Goal: Task Accomplishment & Management: Manage account settings

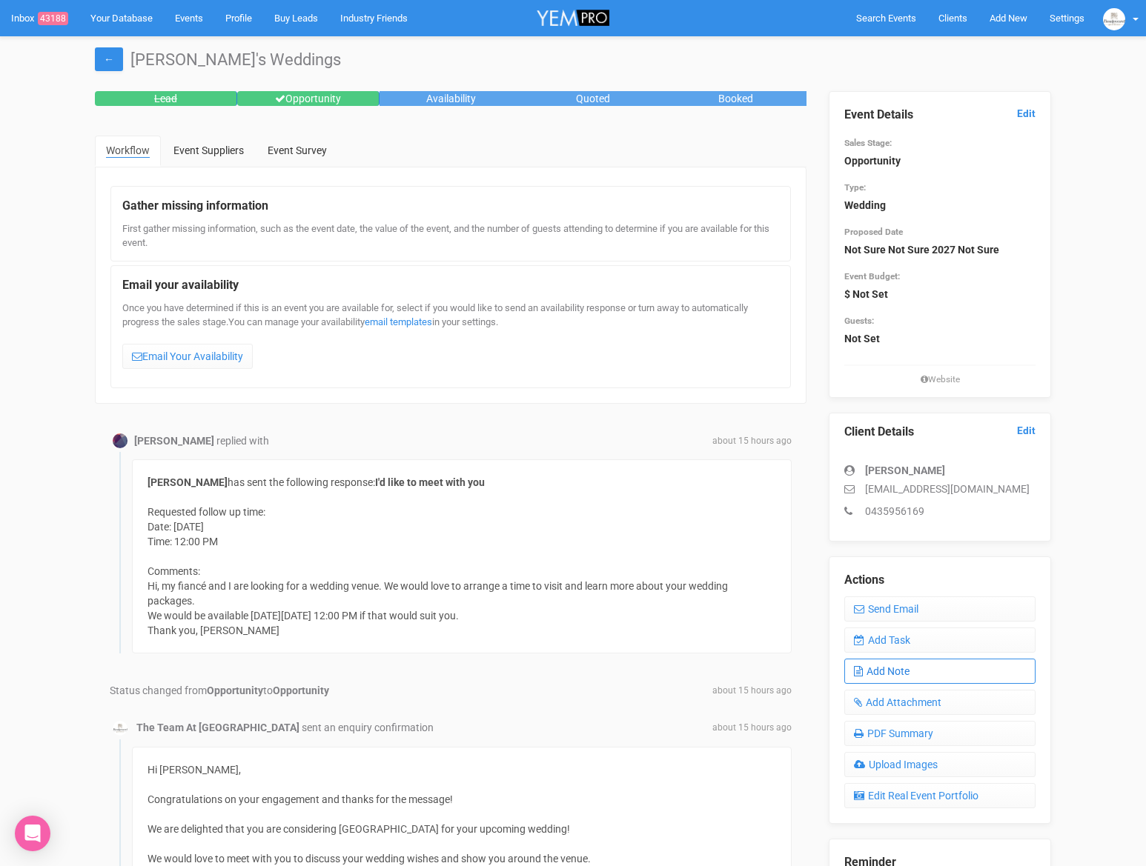
click at [935, 664] on link "Add Note" at bounding box center [939, 671] width 191 height 25
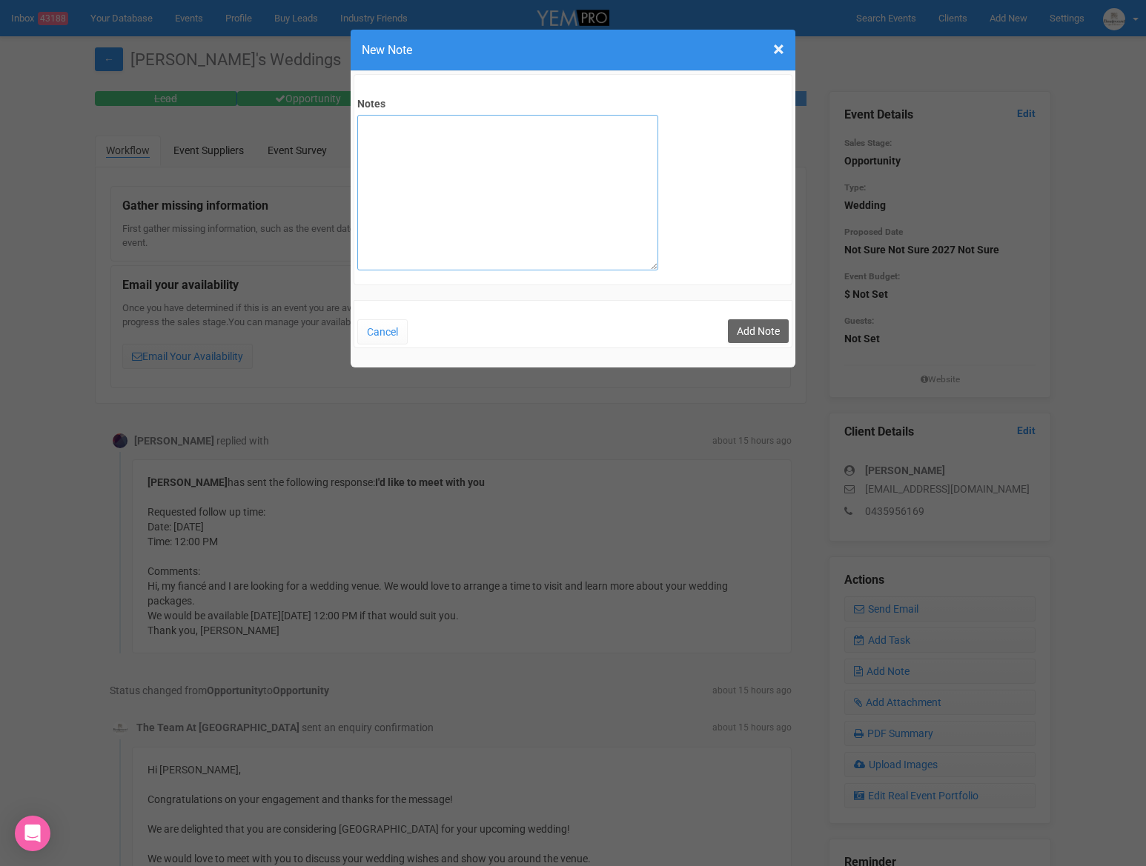
click at [576, 225] on textarea "Notes" at bounding box center [507, 193] width 301 height 156
type textarea "SITE 17/9"
click at [762, 332] on button "Add Note" at bounding box center [758, 331] width 61 height 24
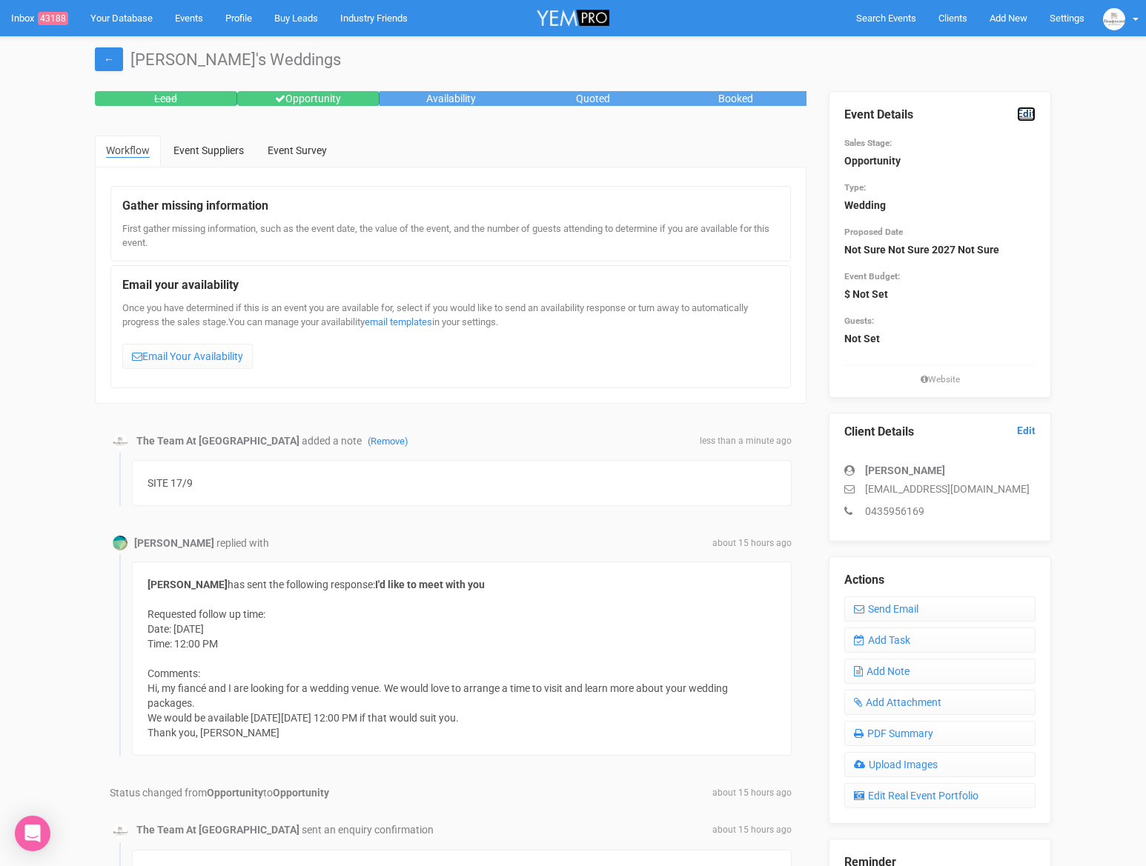
click at [1020, 113] on link "Edit" at bounding box center [1026, 114] width 19 height 14
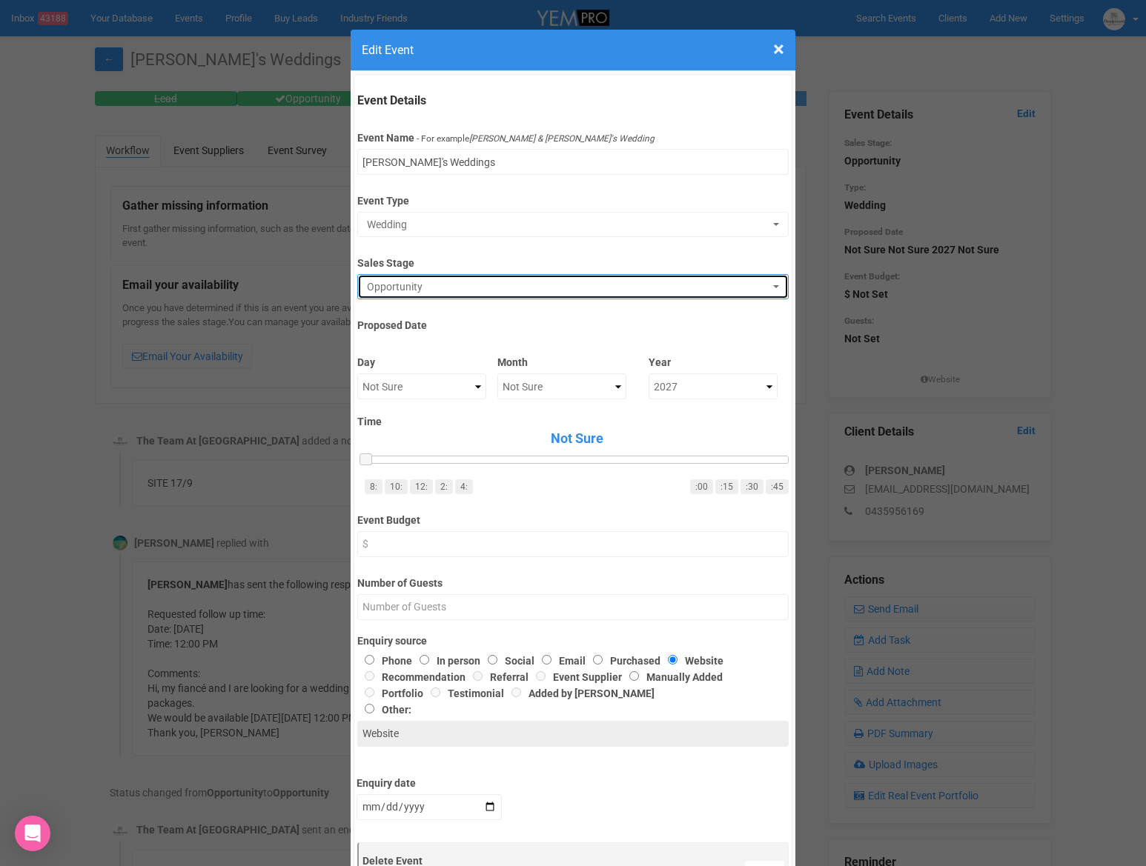
click at [642, 282] on span "Opportunity" at bounding box center [568, 286] width 402 height 15
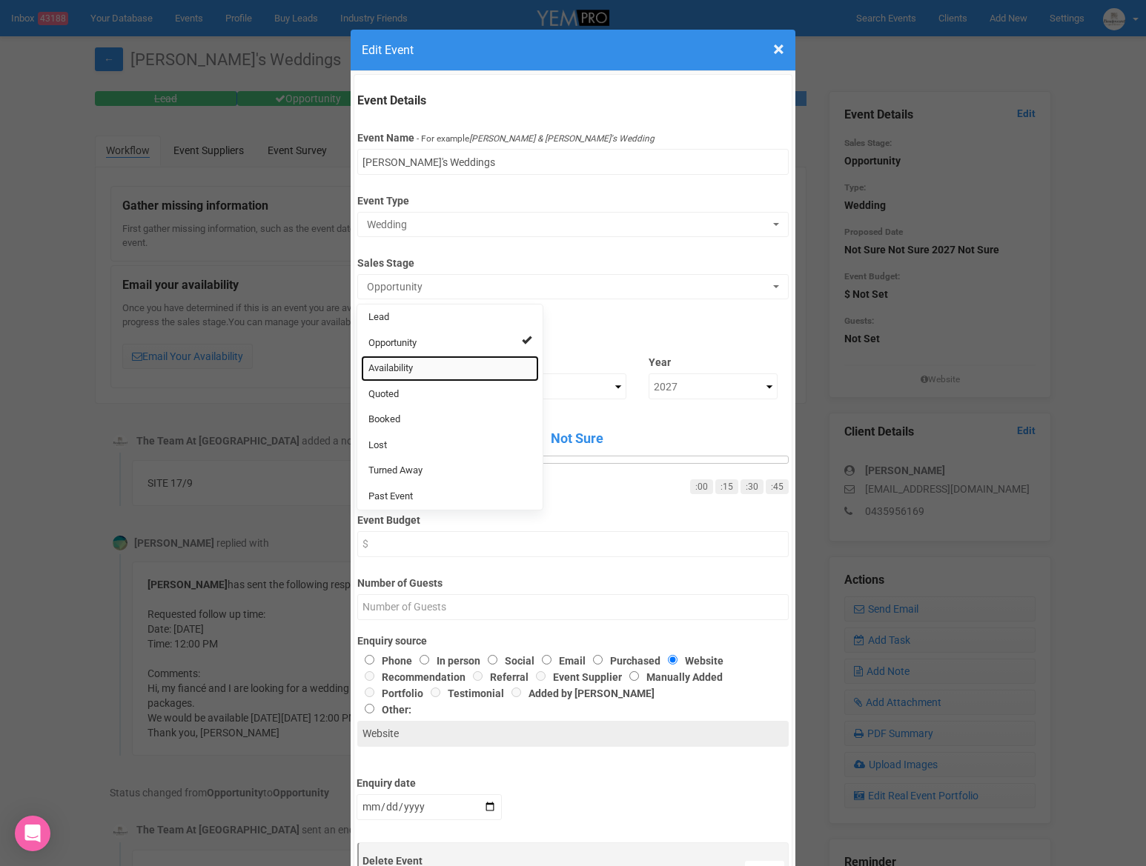
click at [468, 362] on link "Availability" at bounding box center [450, 369] width 178 height 26
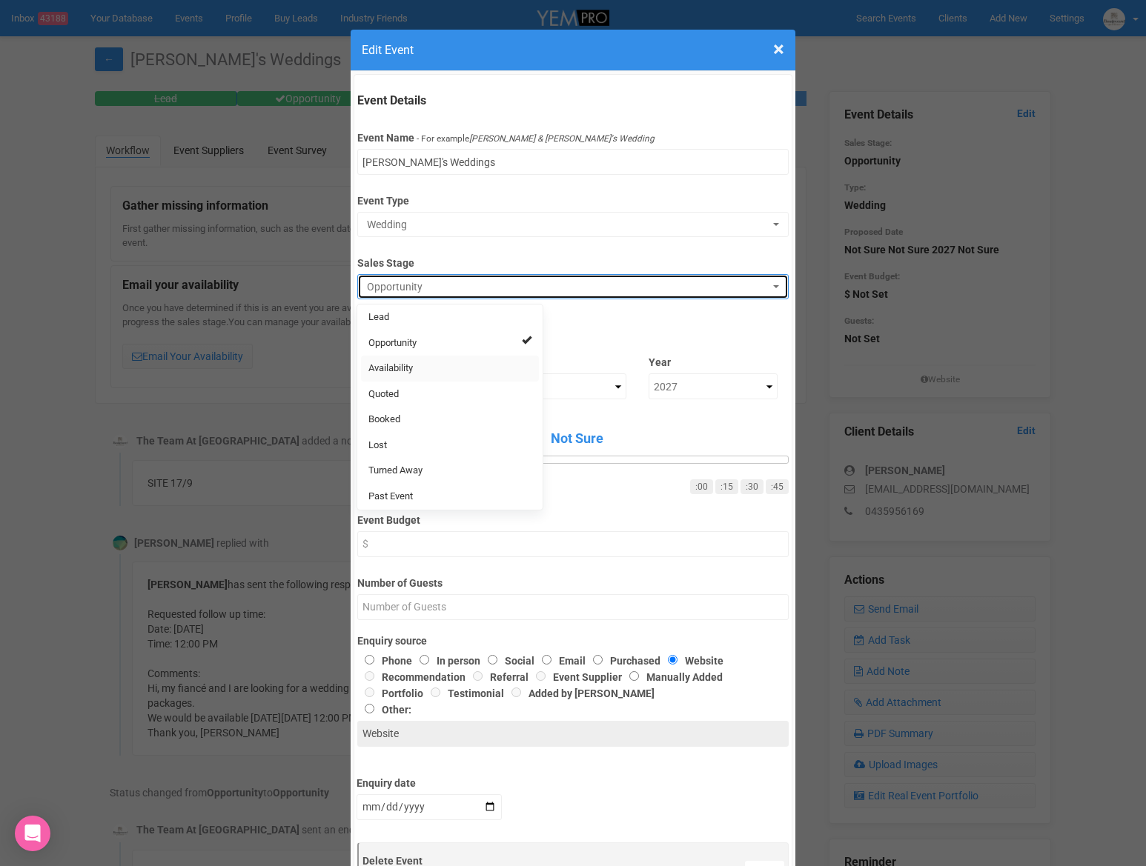
select select "8"
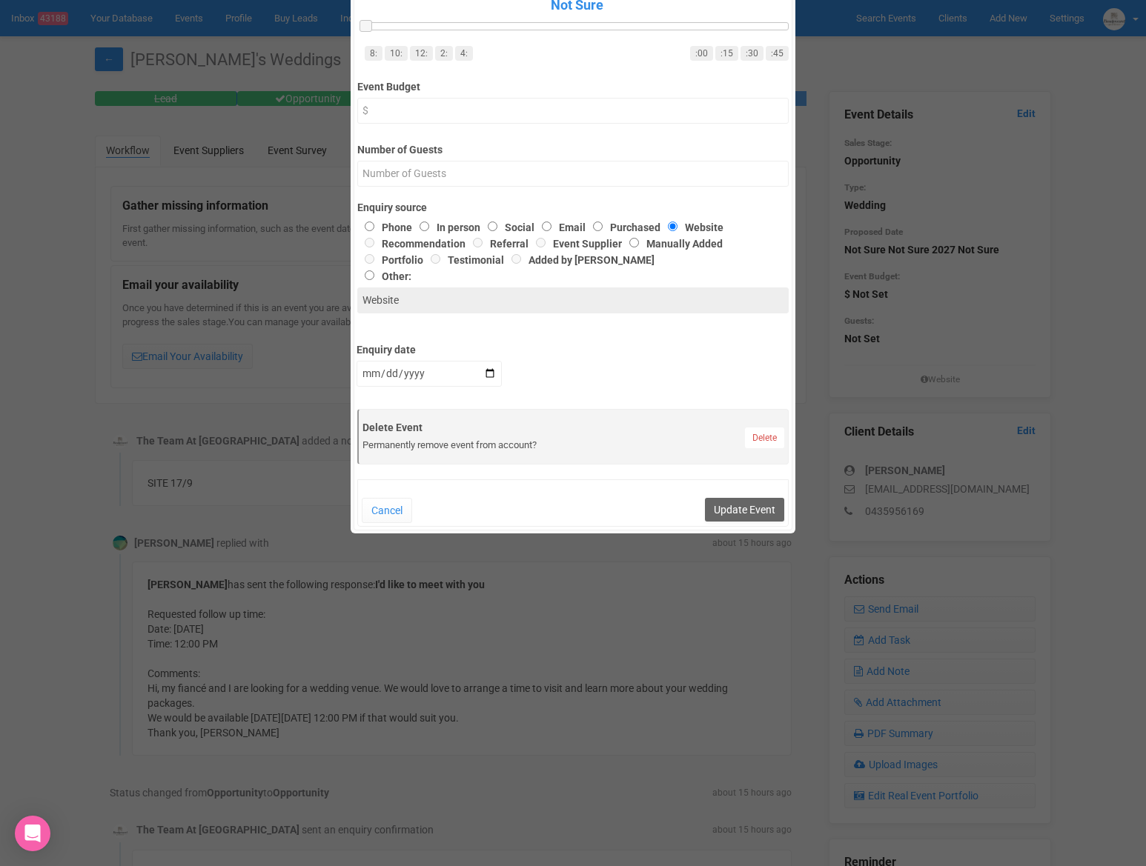
scroll to position [446, 0]
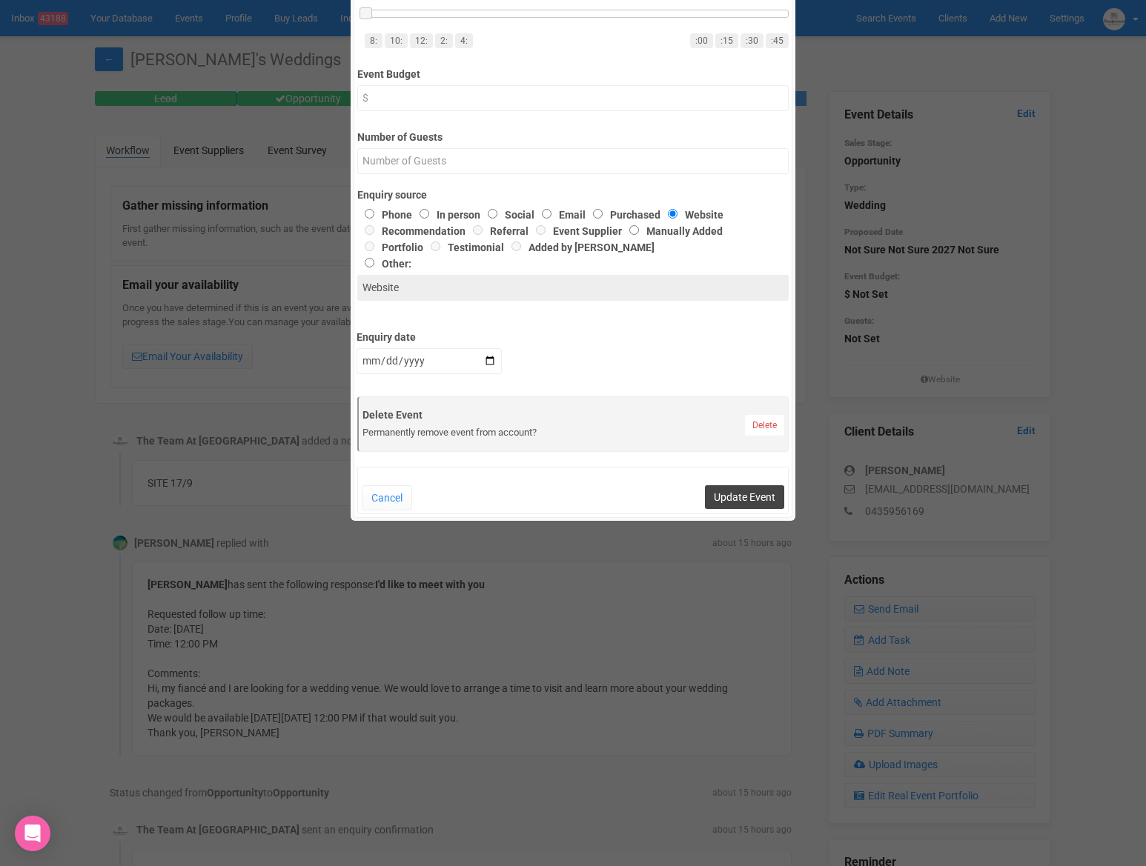
click at [727, 494] on button "Update Event" at bounding box center [744, 497] width 79 height 24
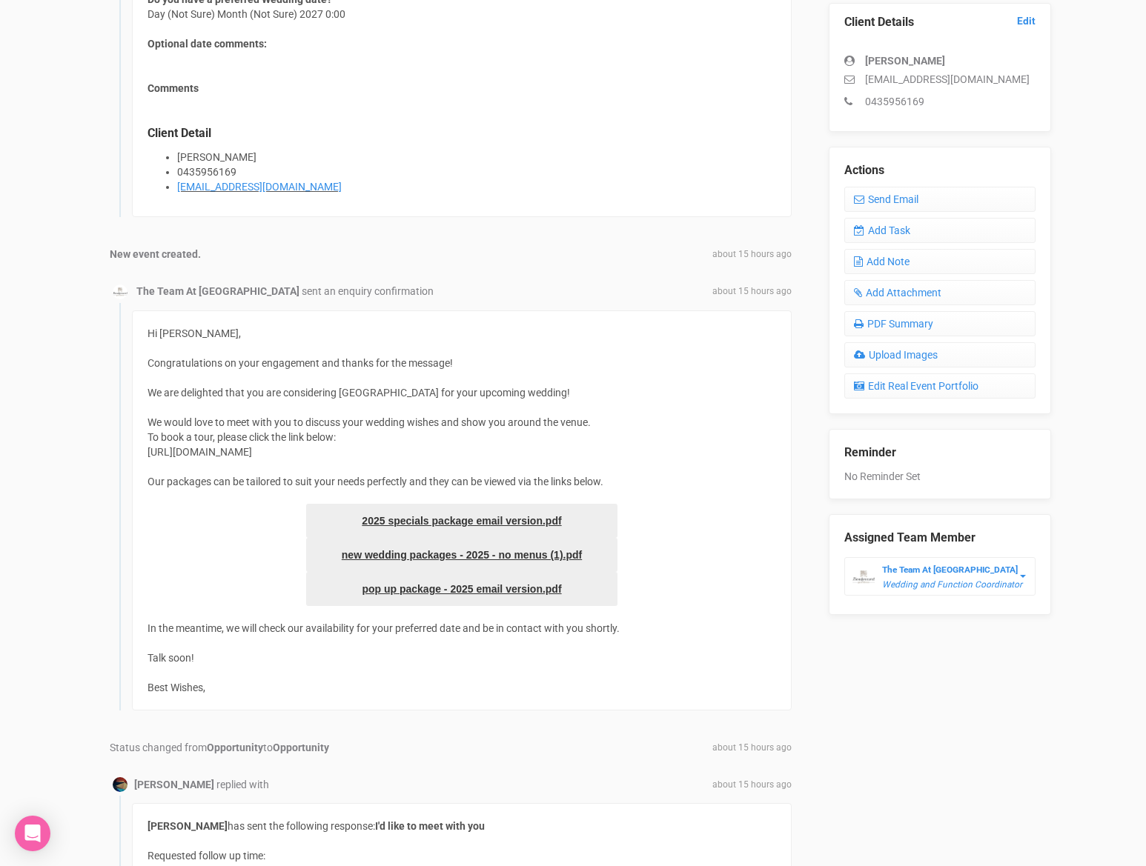
scroll to position [408, 0]
click at [897, 232] on link "Add Task" at bounding box center [939, 231] width 191 height 25
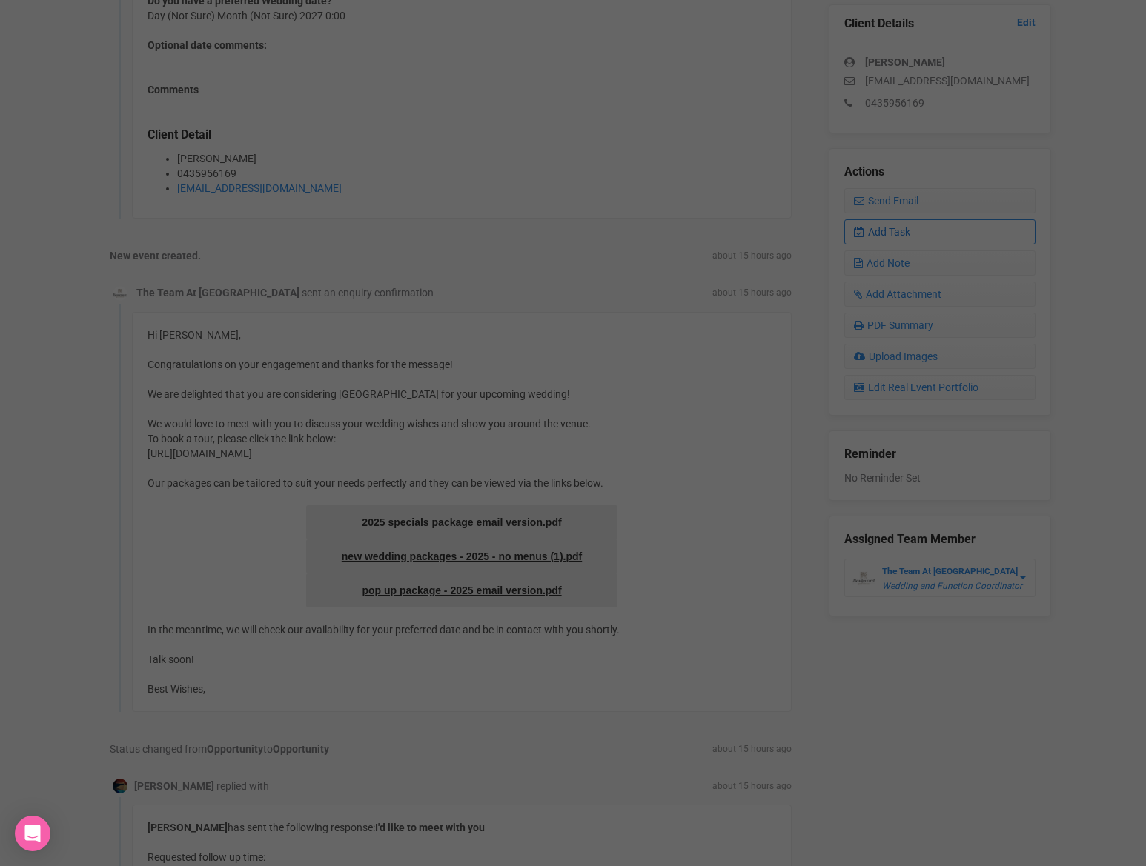
scroll to position [0, 0]
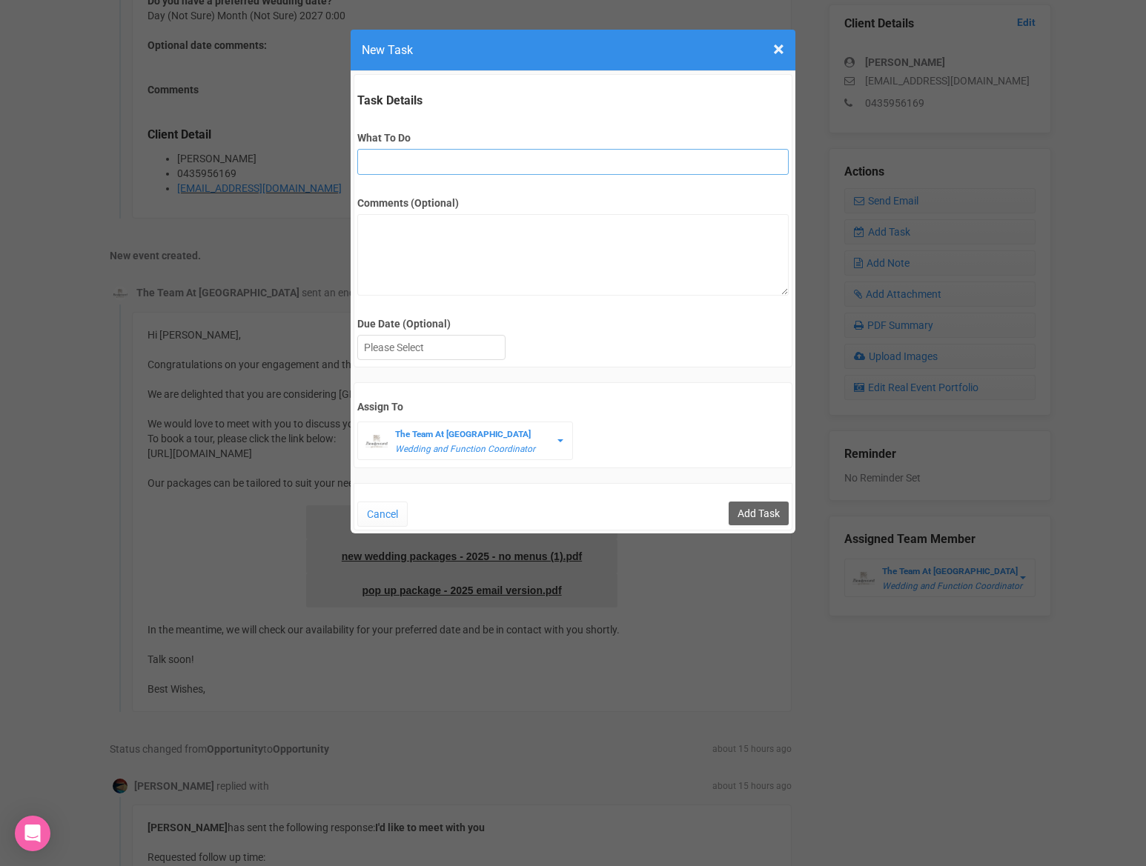
click at [532, 164] on input "What To Do" at bounding box center [572, 162] width 430 height 26
type input "FU after site"
click at [454, 345] on div at bounding box center [431, 348] width 147 height 24
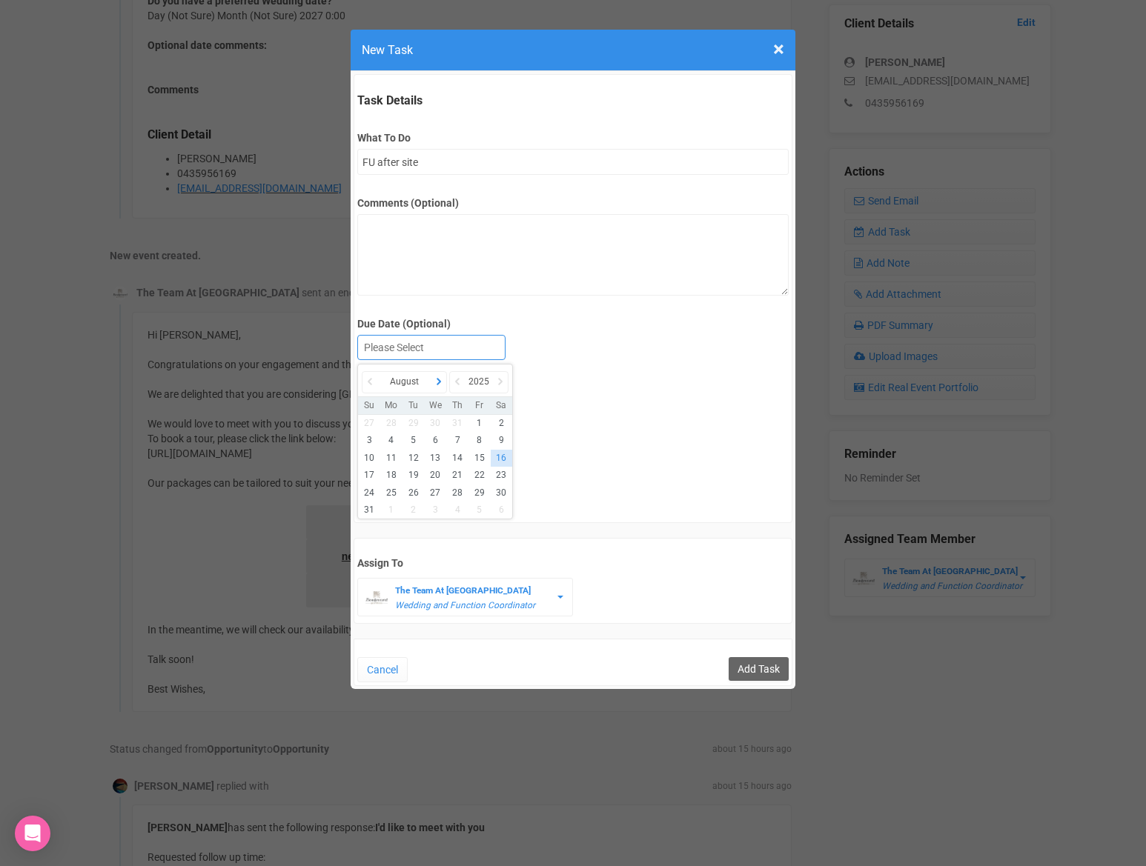
click at [439, 380] on icon at bounding box center [438, 381] width 15 height 21
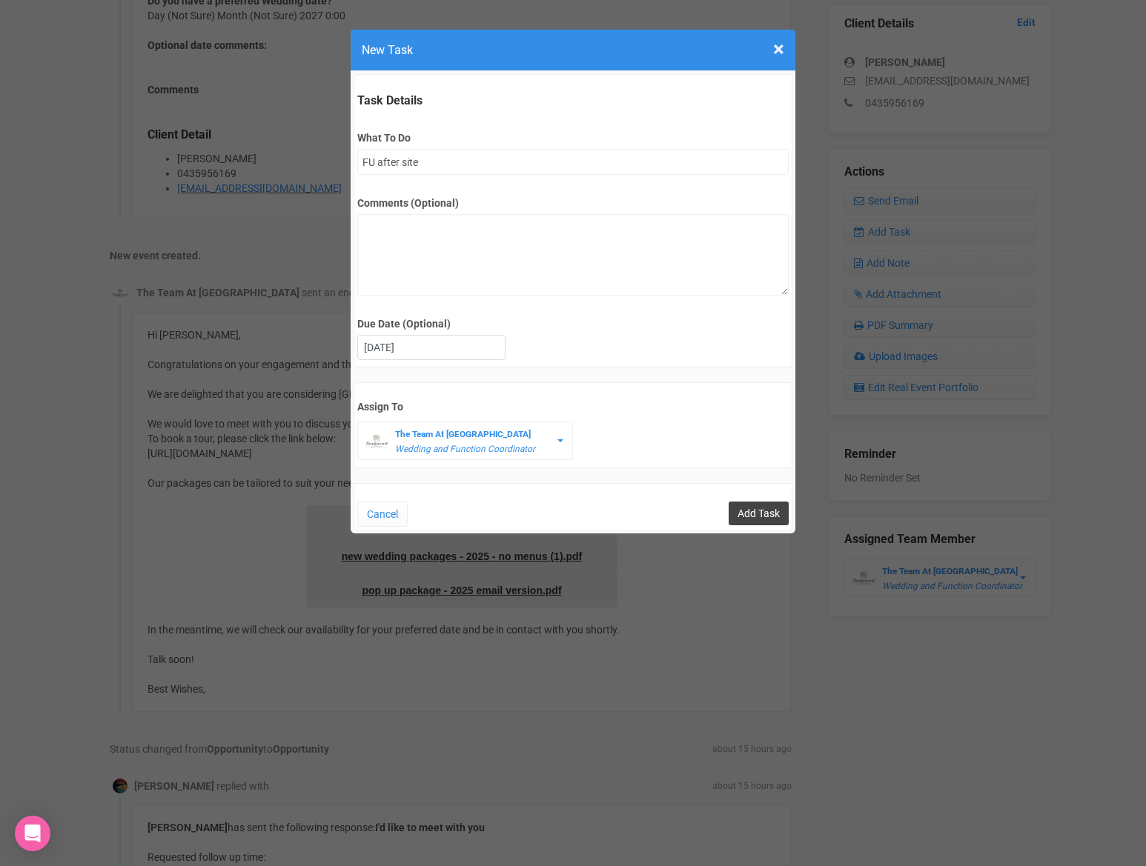
click at [765, 520] on input "Add Task" at bounding box center [758, 514] width 60 height 24
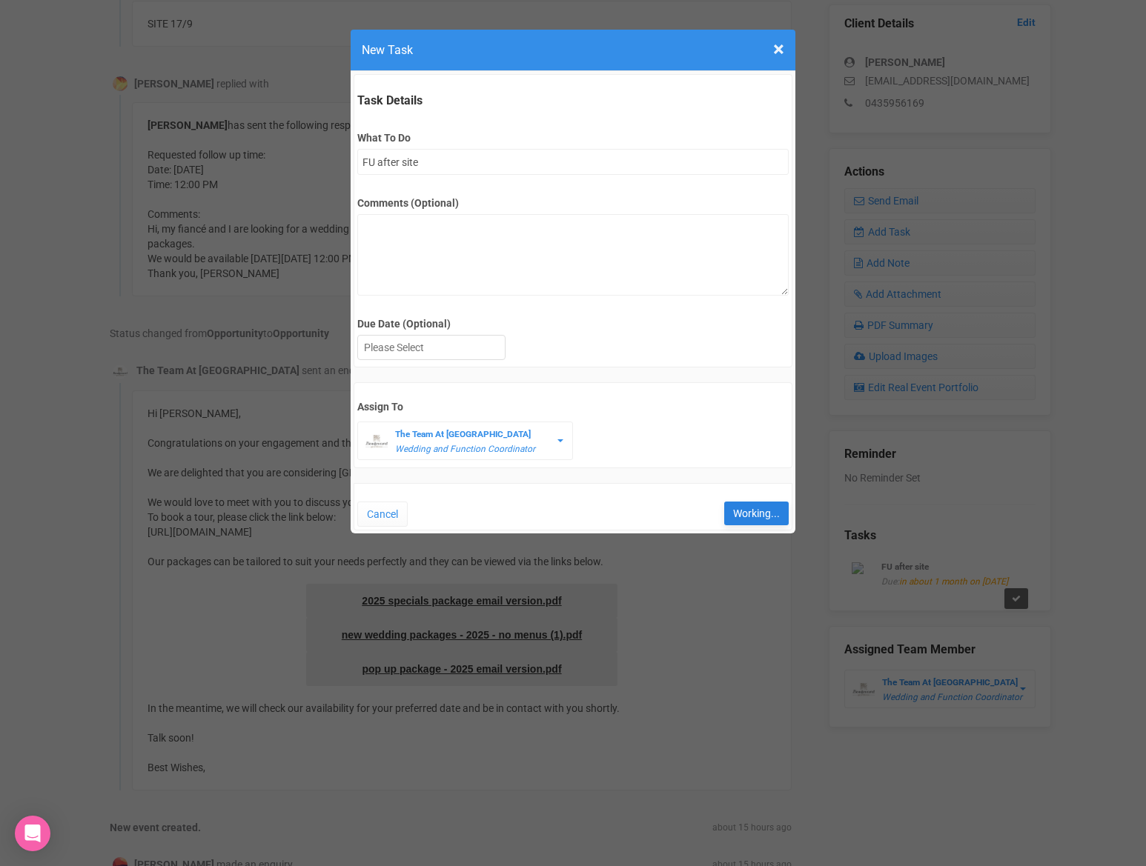
type input "Save"
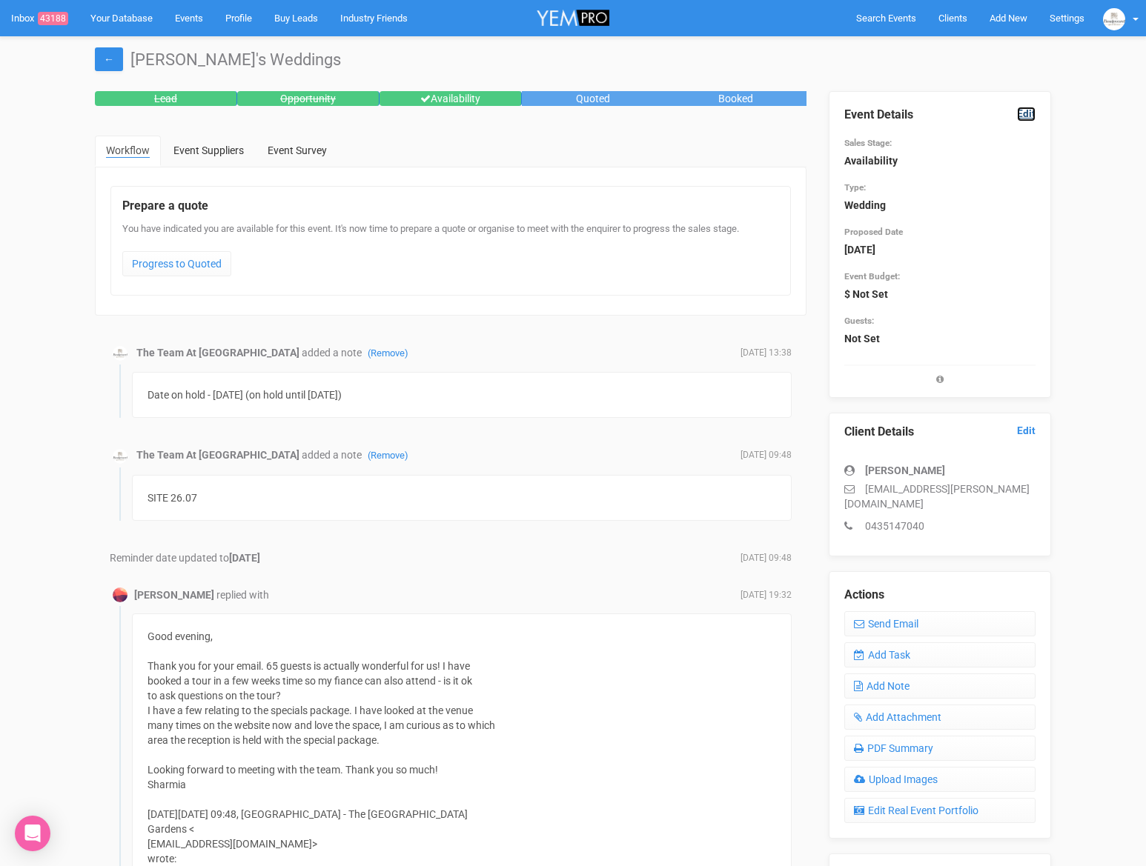
click at [1031, 112] on link "Edit" at bounding box center [1026, 114] width 19 height 14
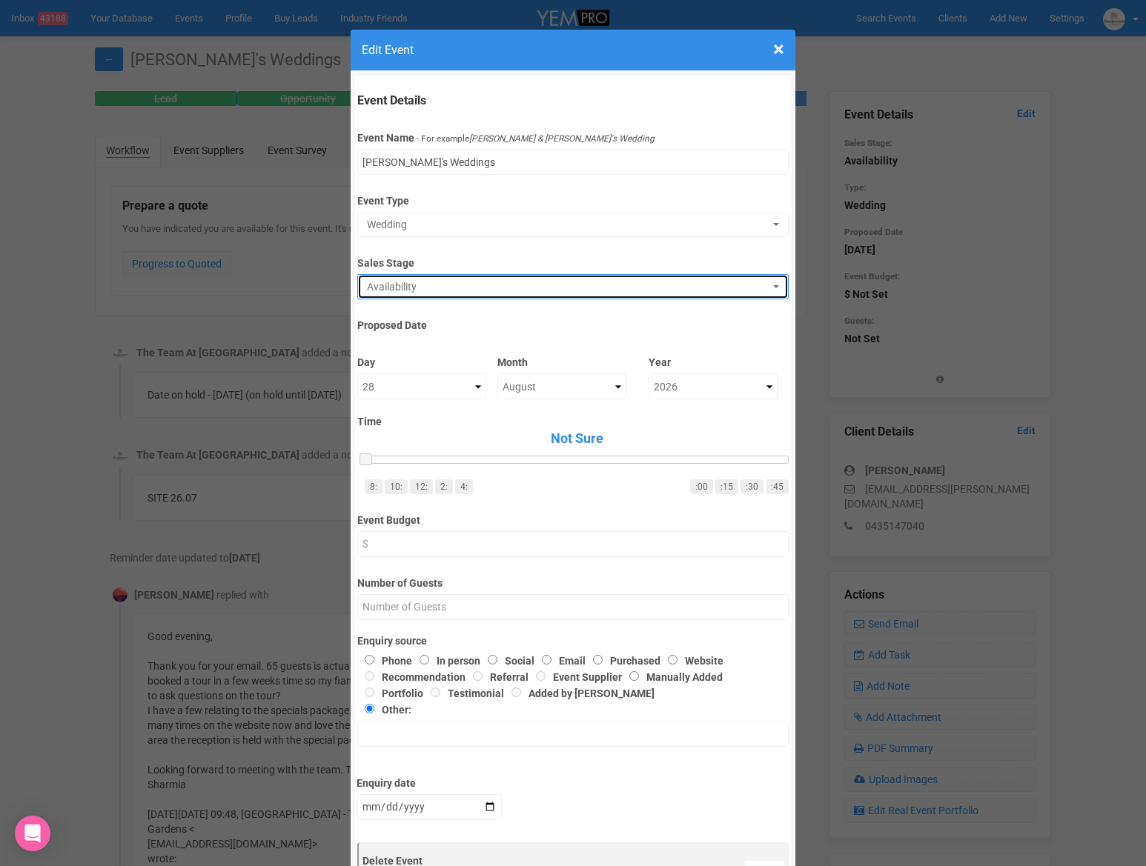
click at [504, 295] on button "Availability" at bounding box center [572, 286] width 430 height 25
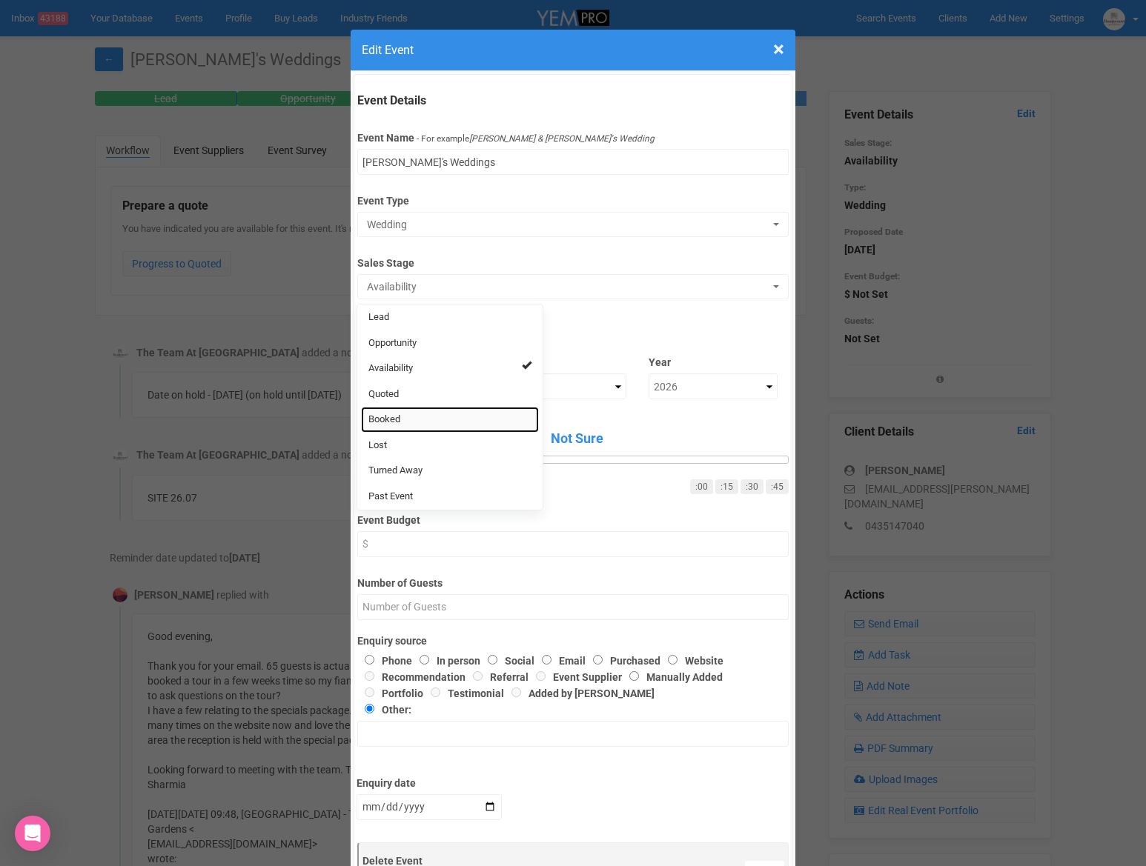
click at [412, 419] on link "Booked" at bounding box center [450, 420] width 178 height 26
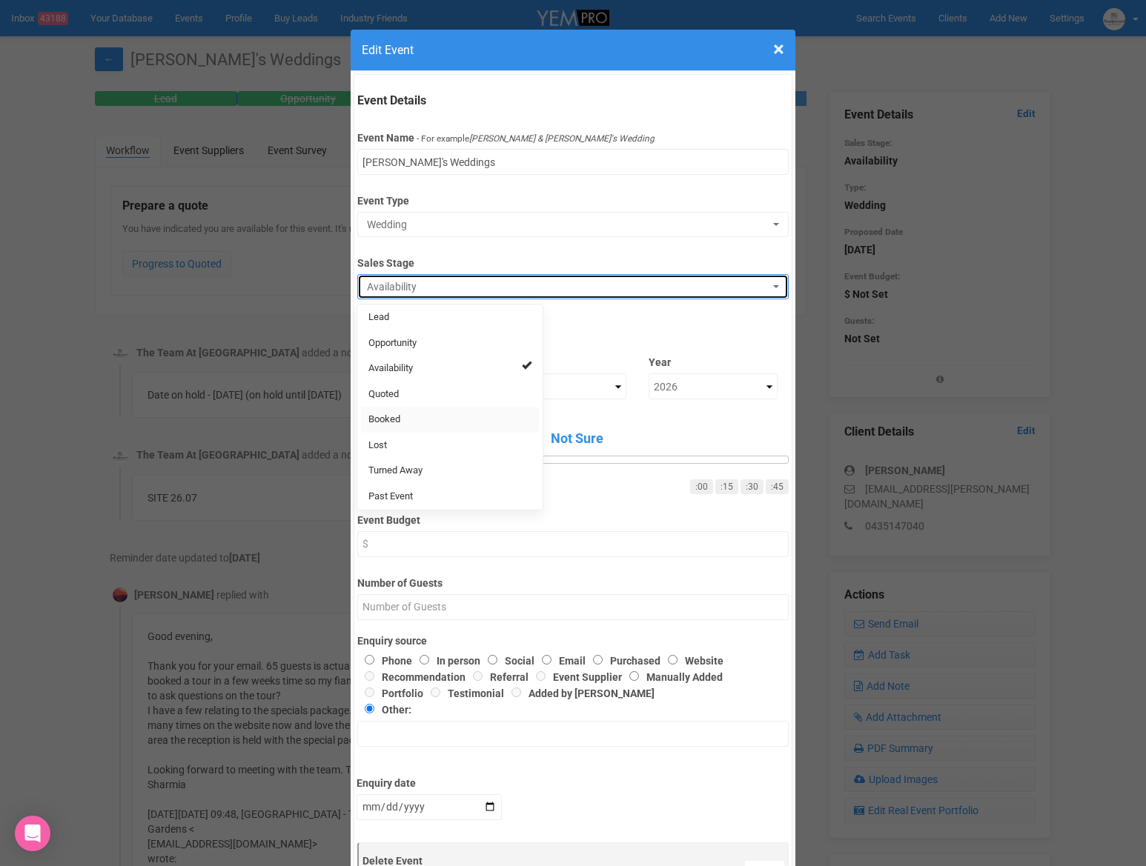
select select "2"
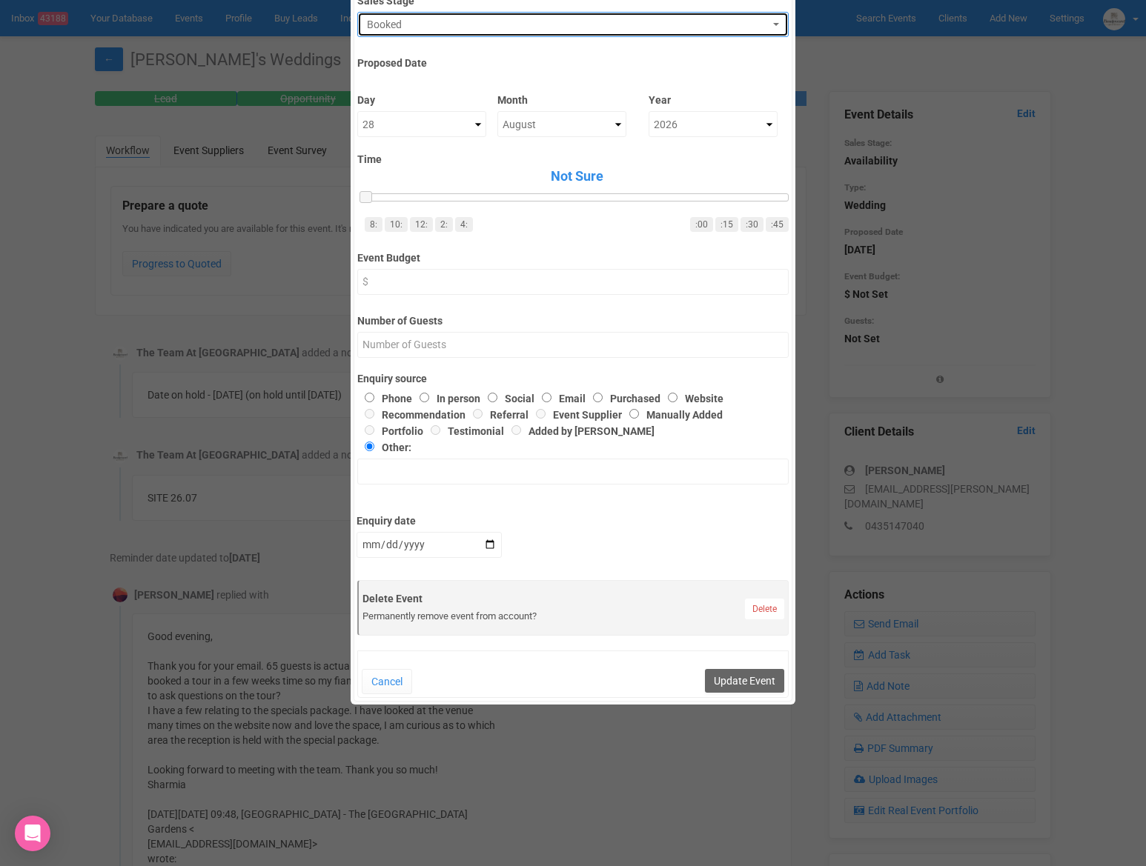
scroll to position [272, 0]
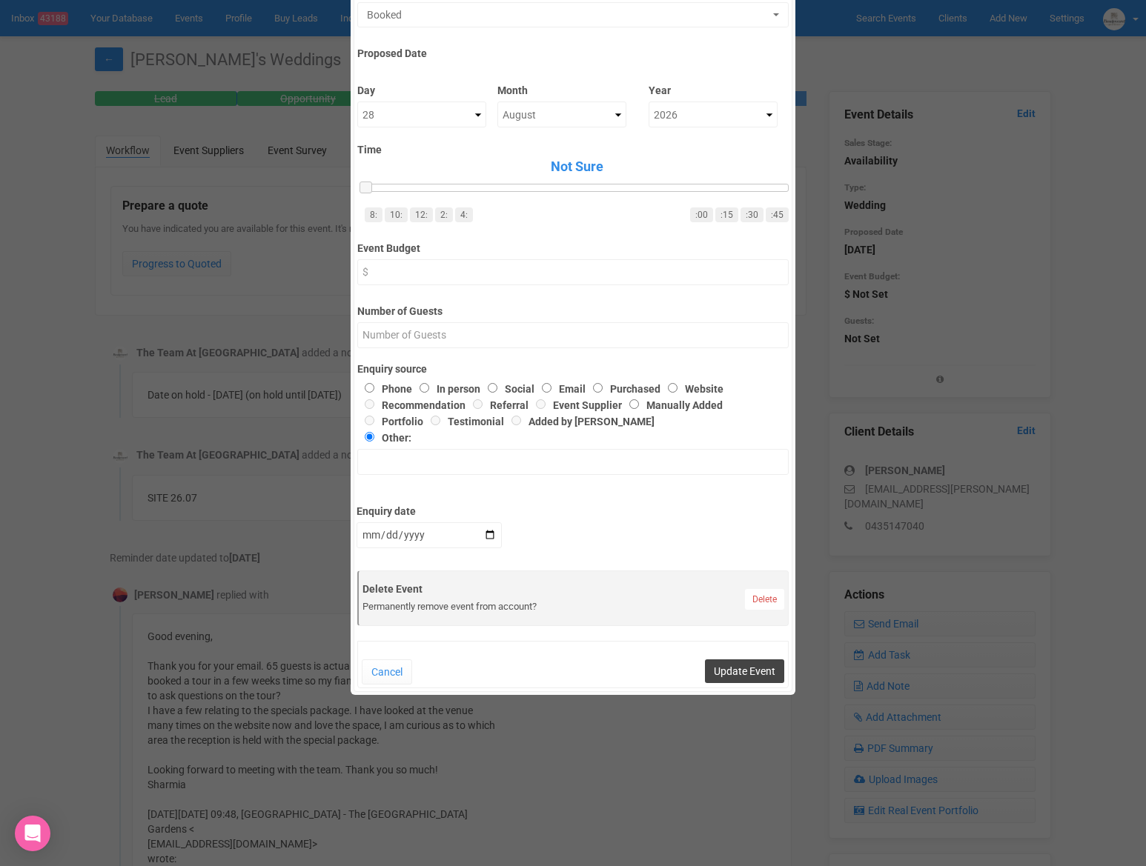
click at [730, 677] on button "Update Event" at bounding box center [744, 671] width 79 height 24
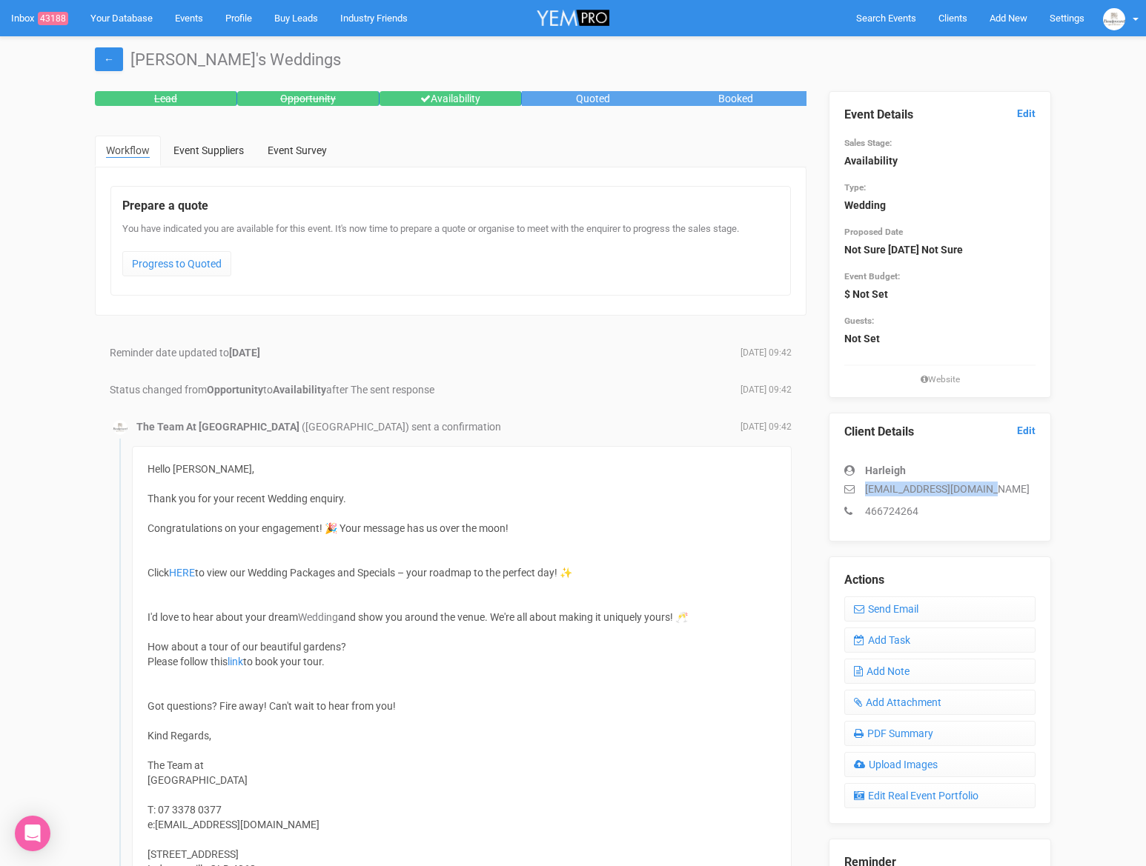
drag, startPoint x: 1007, startPoint y: 489, endPoint x: 867, endPoint y: 491, distance: 140.0
click at [867, 491] on p "[EMAIL_ADDRESS][DOMAIN_NAME]" at bounding box center [939, 489] width 191 height 15
copy p "[EMAIL_ADDRESS][DOMAIN_NAME]"
click at [917, 666] on link "Add Note" at bounding box center [939, 671] width 191 height 25
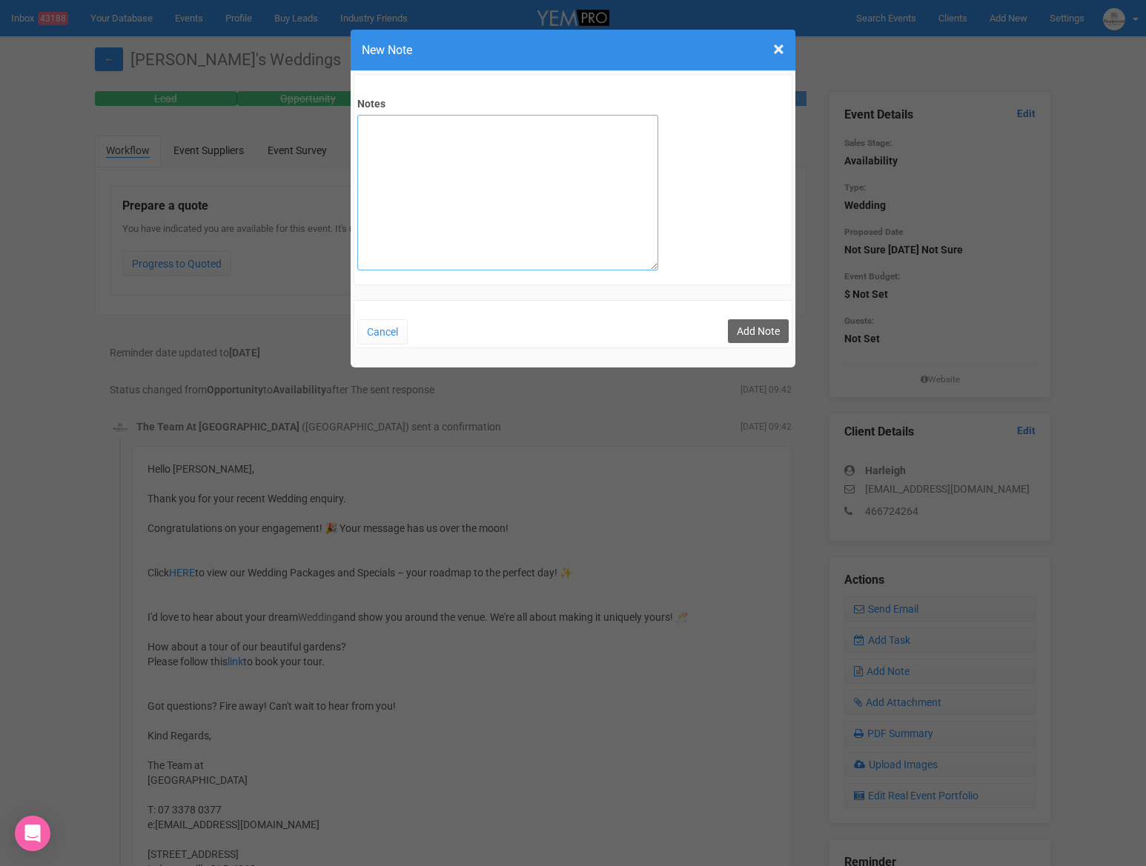
click at [595, 130] on textarea "Notes" at bounding box center [507, 193] width 301 height 156
type textarea "SITE 16/8"
click at [778, 329] on button "Add Note" at bounding box center [758, 331] width 61 height 24
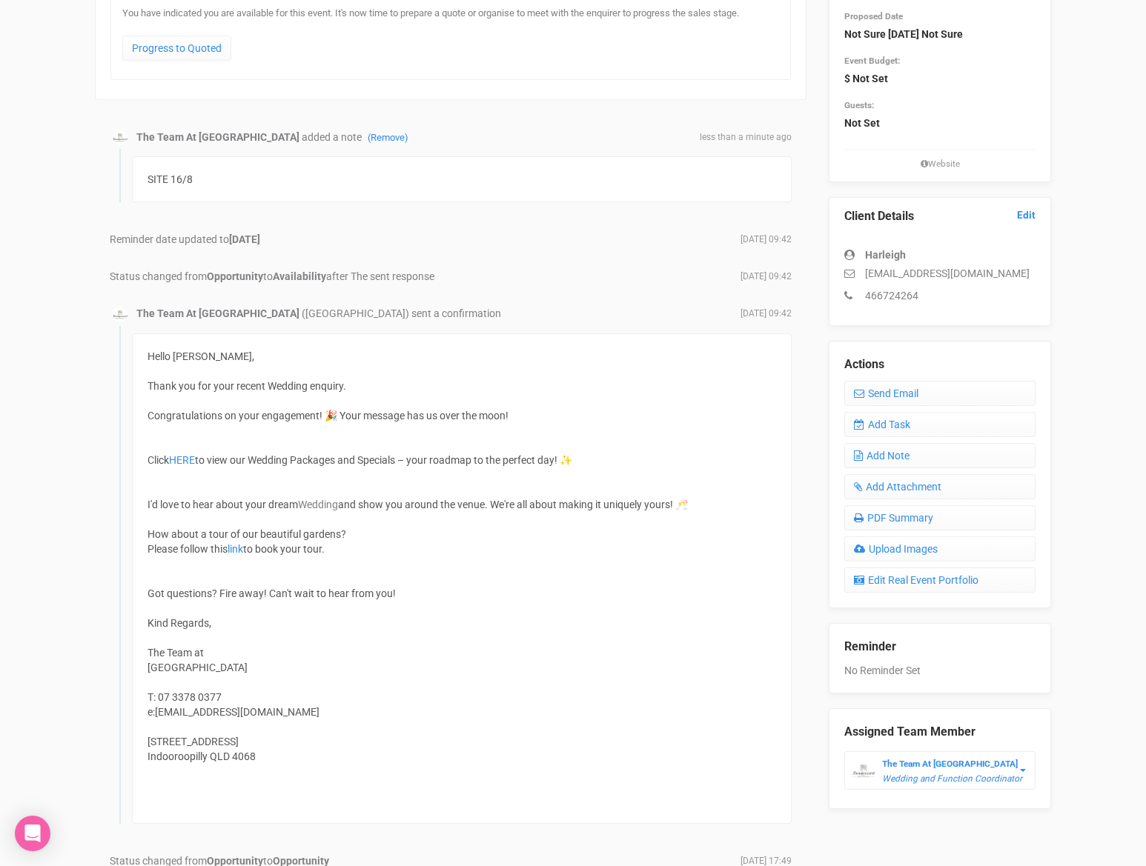
scroll to position [232, 0]
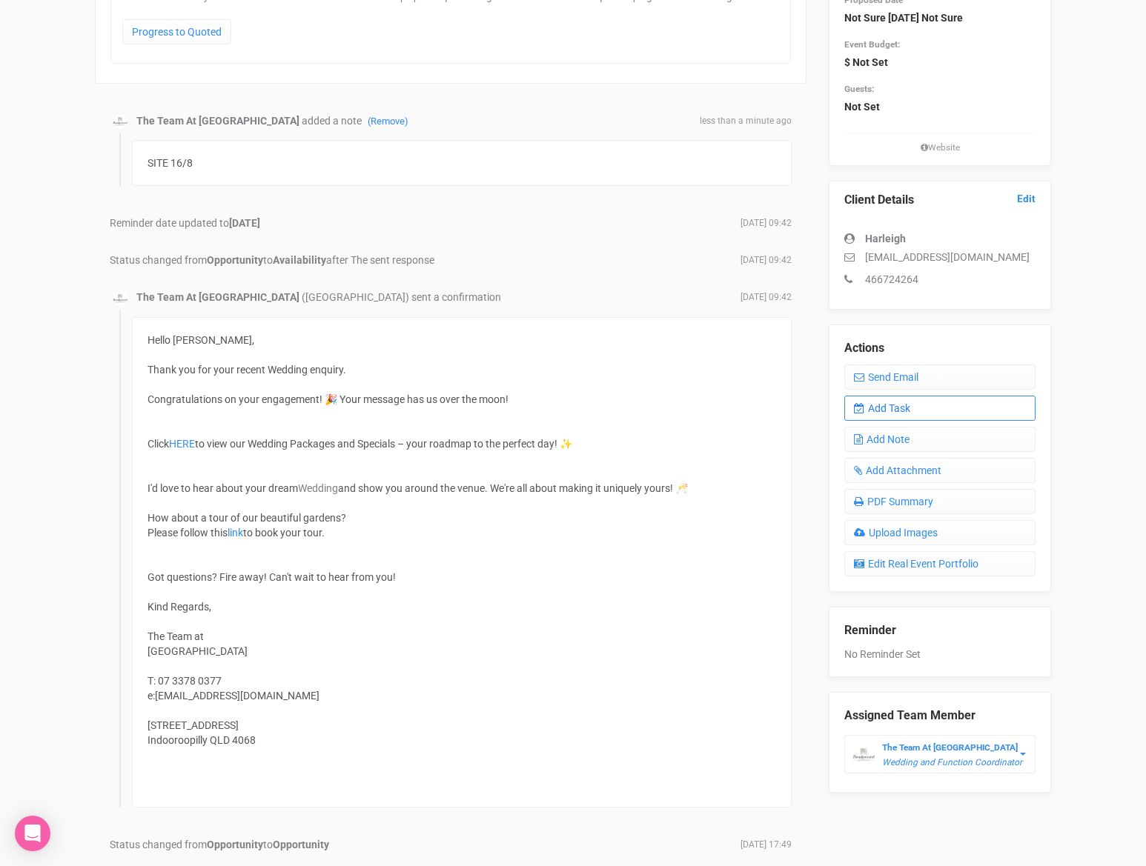
click at [905, 419] on link "Add Task" at bounding box center [939, 408] width 191 height 25
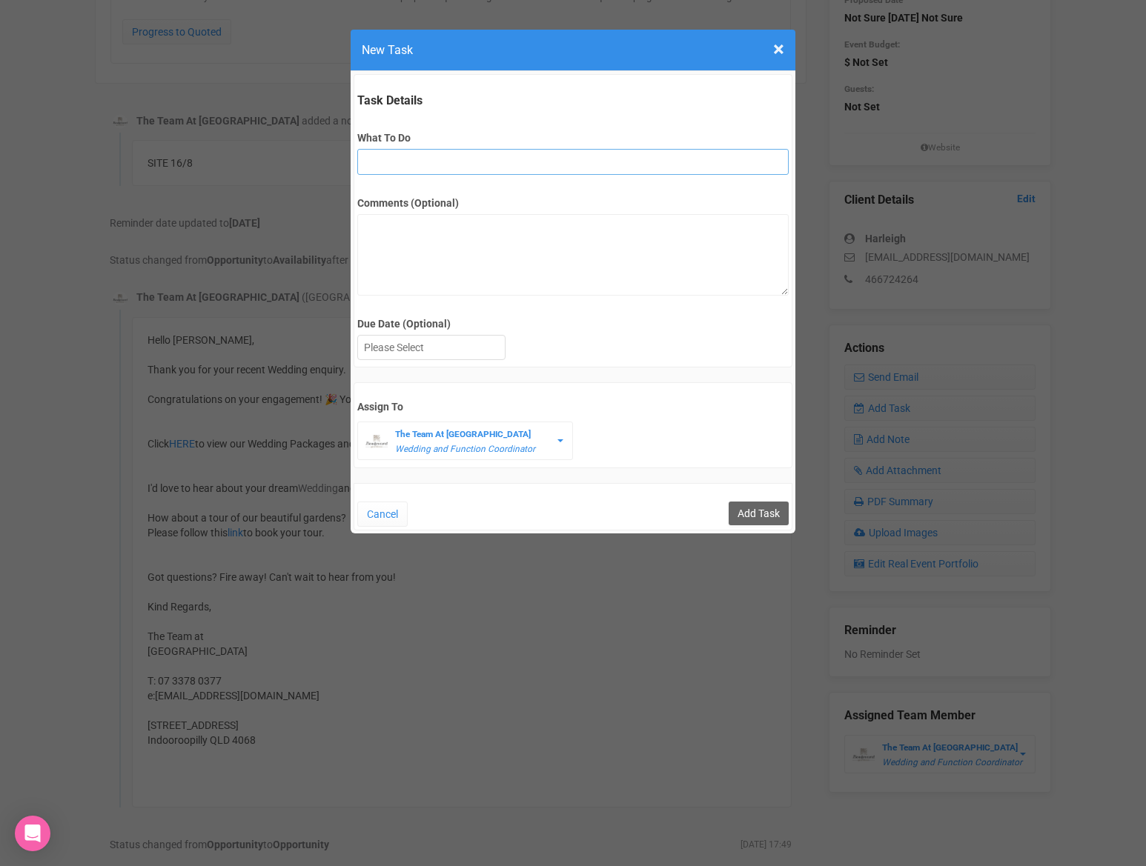
click at [497, 161] on input "What To Do" at bounding box center [572, 162] width 430 height 26
type input "FU after site"
click at [481, 350] on div at bounding box center [431, 348] width 147 height 24
click at [757, 516] on input "Add Task" at bounding box center [758, 514] width 60 height 24
type input "Save"
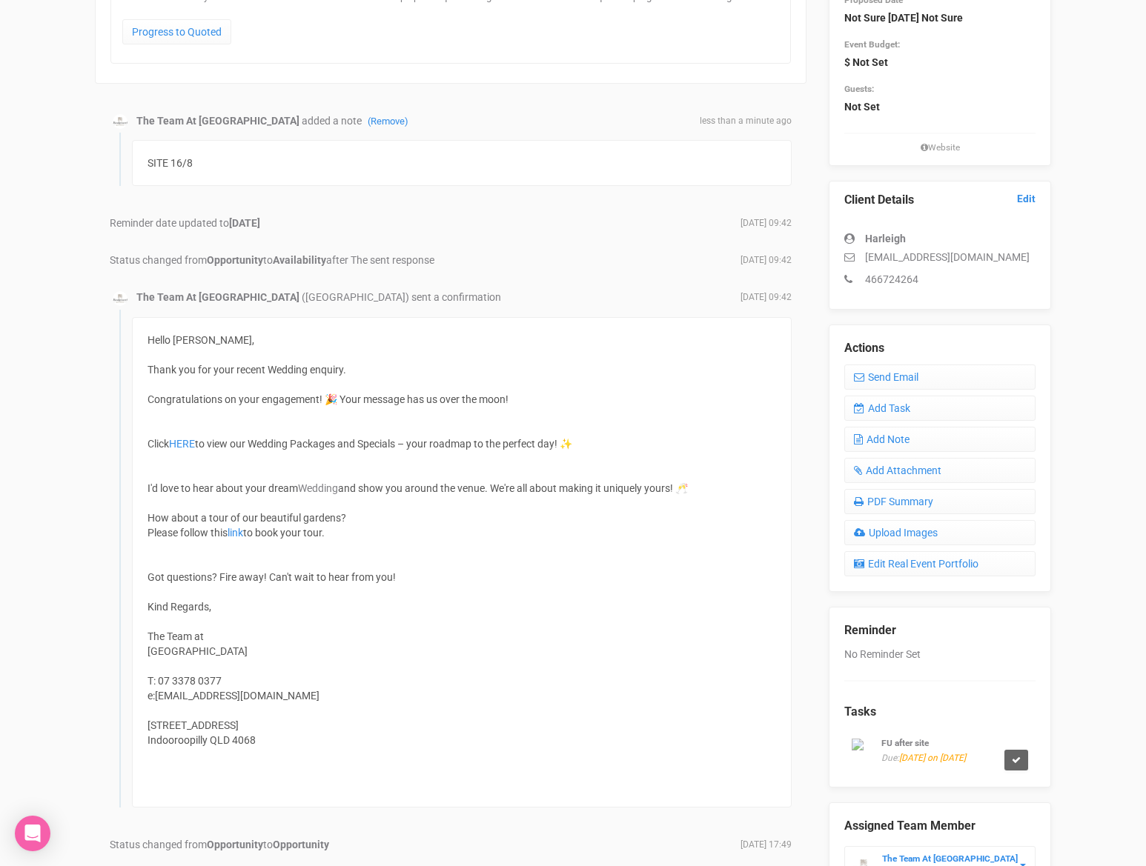
click at [947, 759] on span "[DATE] on [DATE]" at bounding box center [932, 758] width 67 height 10
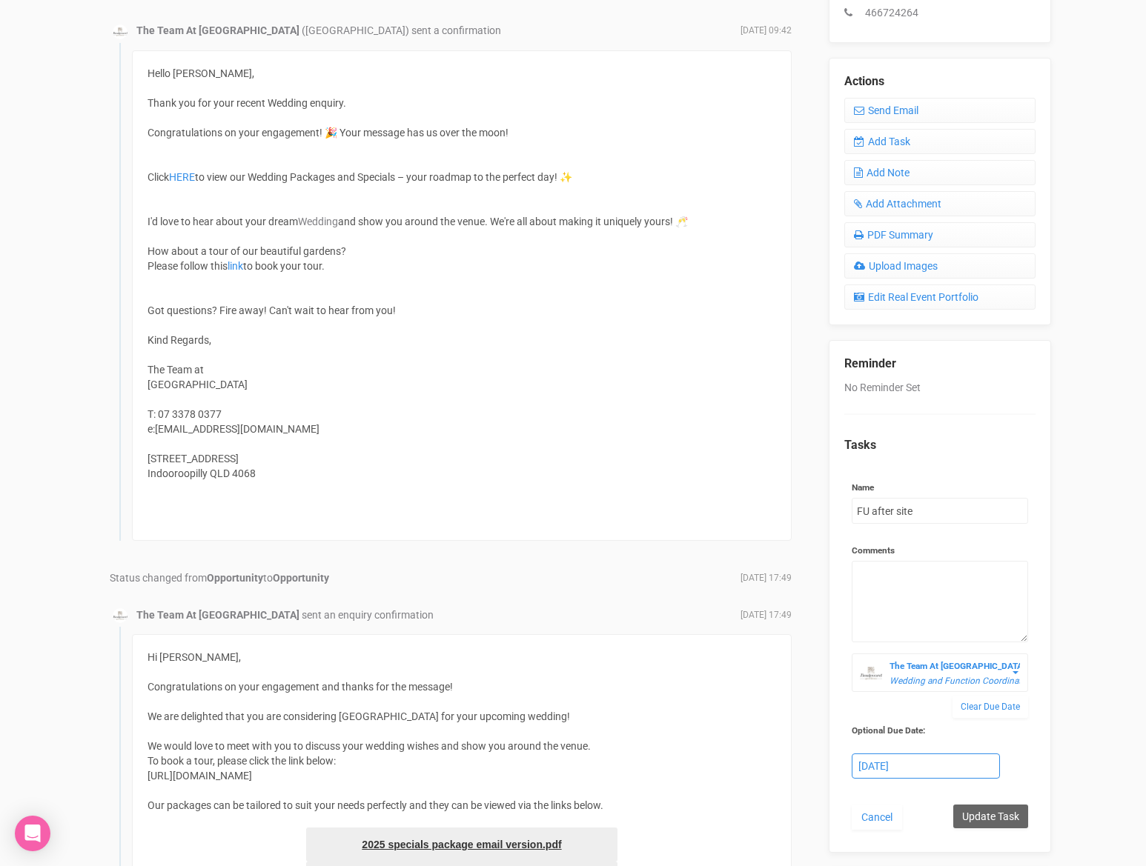
scroll to position [499, 0]
click at [933, 765] on div "[DATE]" at bounding box center [925, 766] width 147 height 24
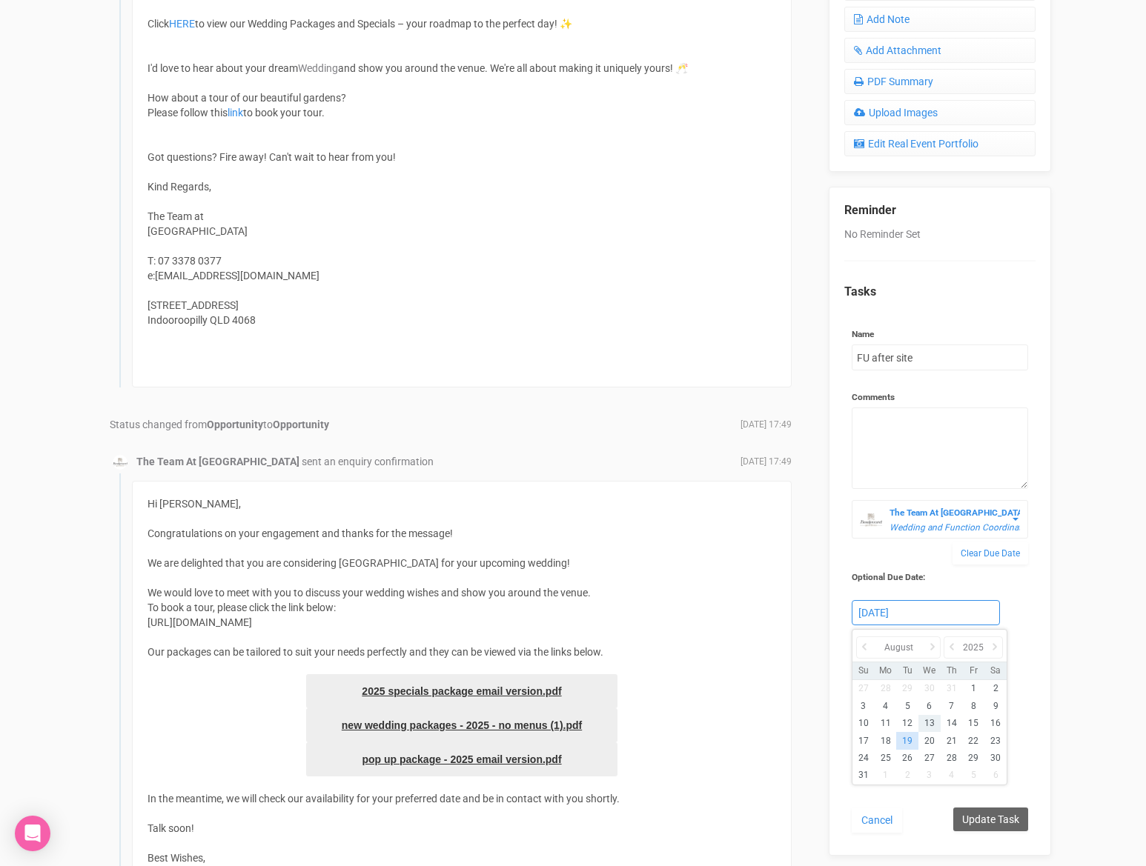
scroll to position [656, 0]
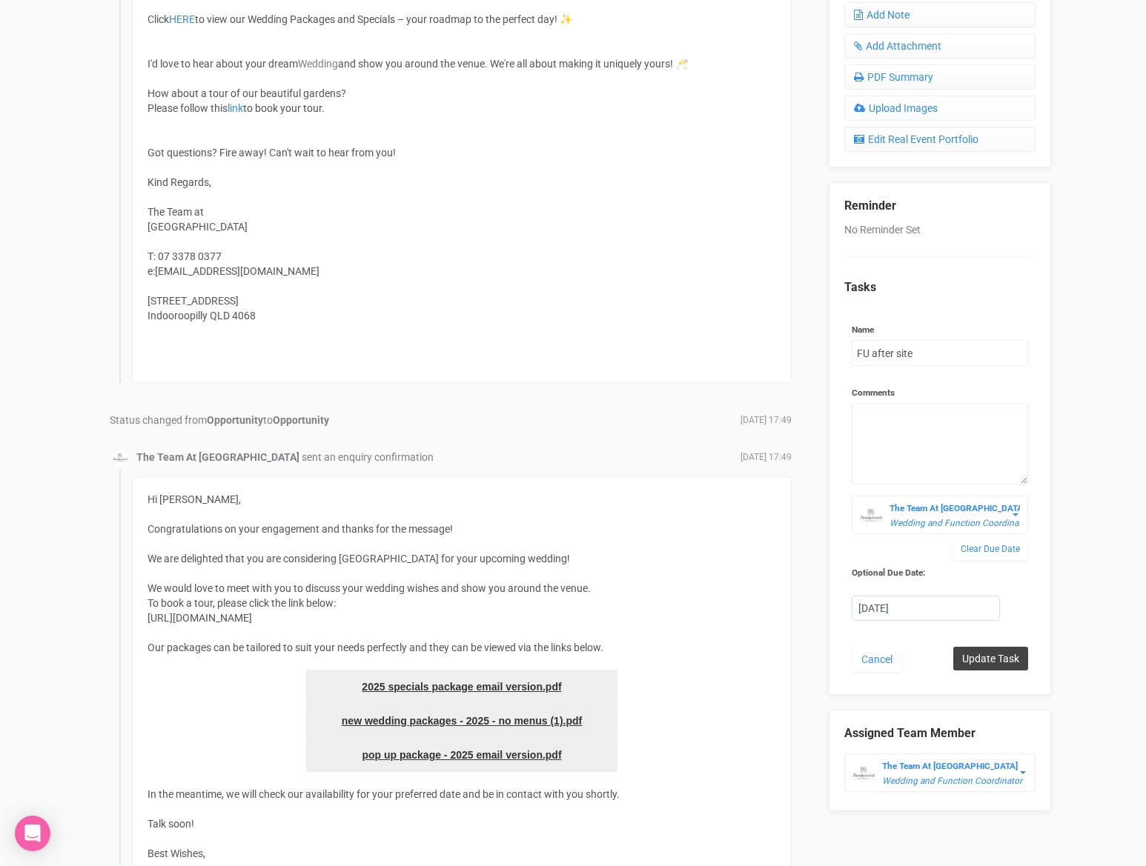
click at [1001, 666] on input "Update Task" at bounding box center [990, 659] width 75 height 24
